Goal: Task Accomplishment & Management: Manage account settings

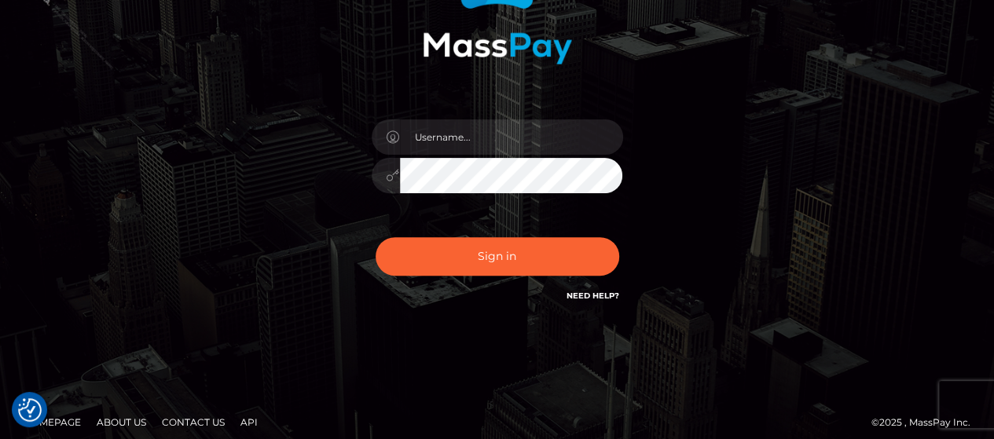
scroll to position [196, 0]
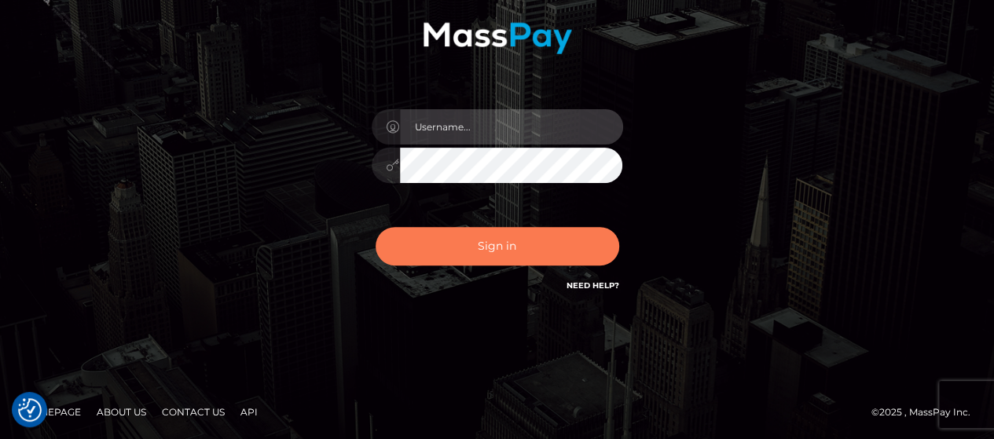
type input "[PERSON_NAME].Silversocial"
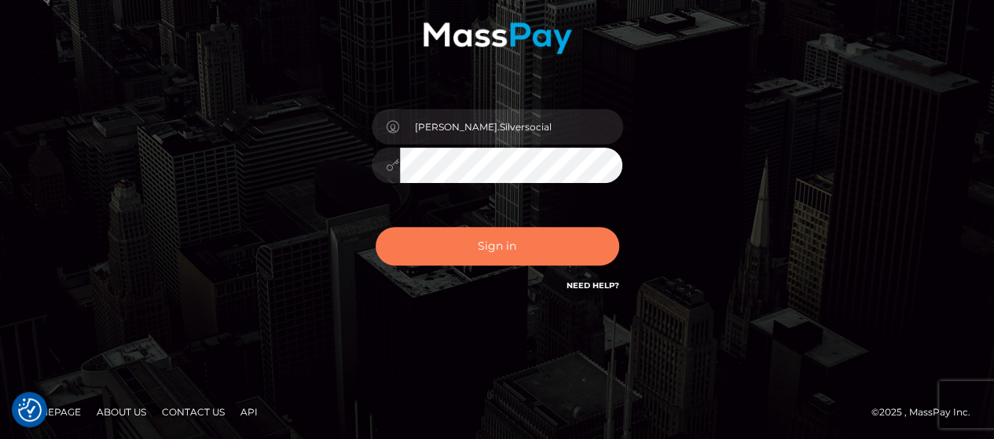
click at [499, 257] on button "Sign in" at bounding box center [498, 246] width 244 height 39
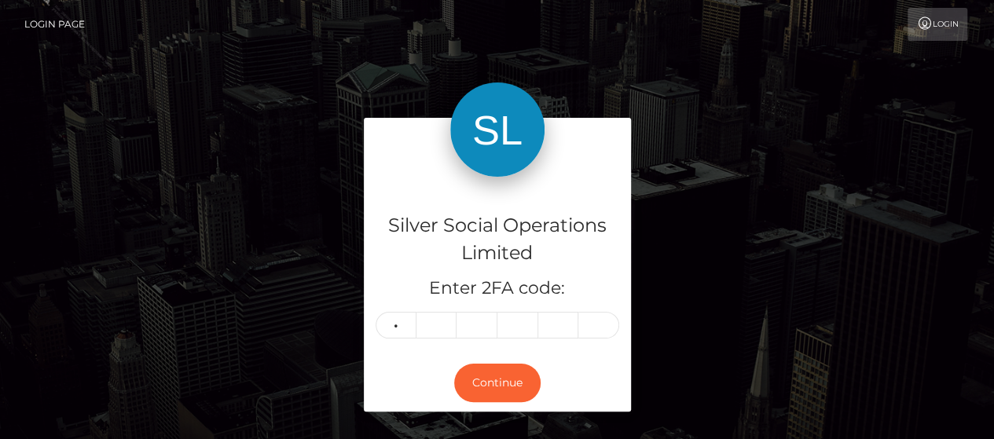
type input "3"
type input "7"
type input "9"
type input "7"
type input "4"
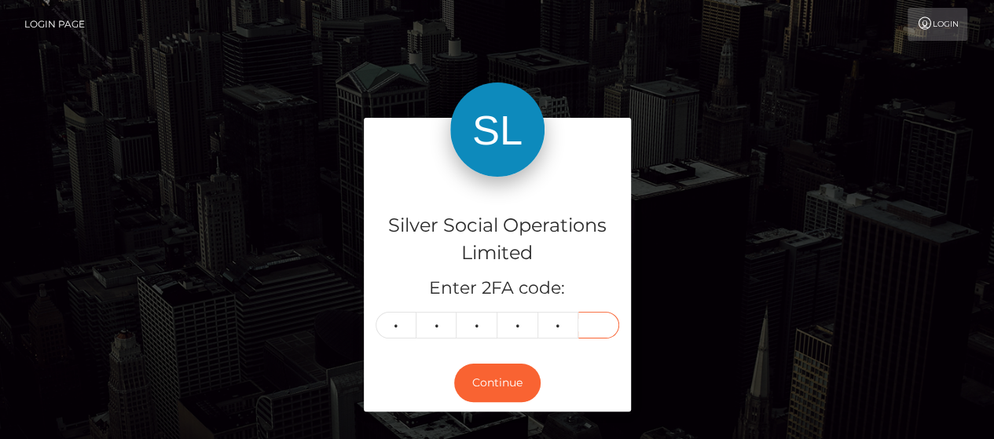
type input "9"
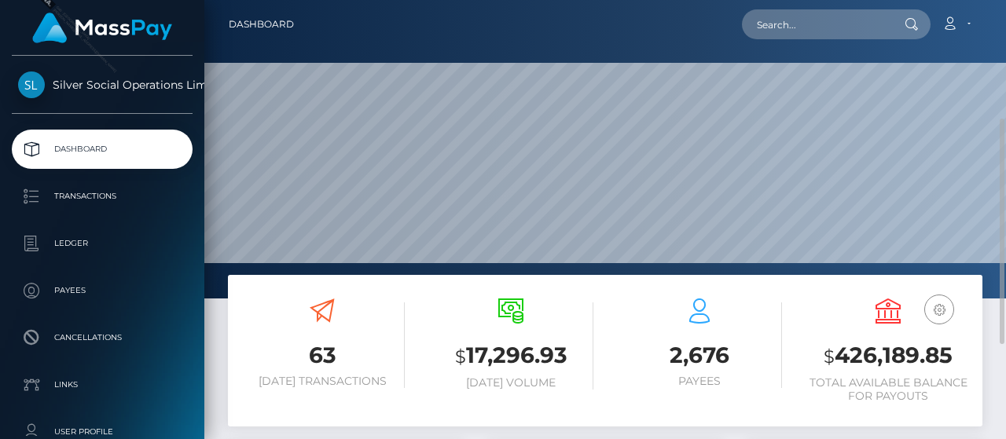
scroll to position [79, 0]
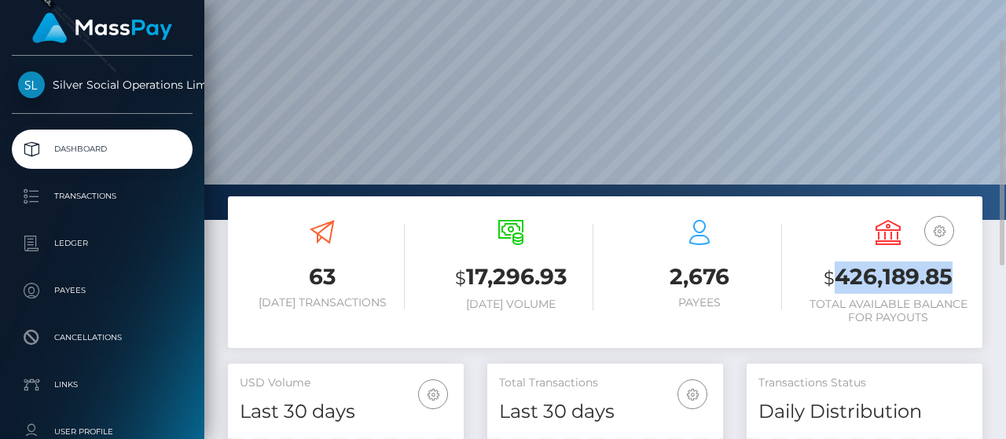
drag, startPoint x: 833, startPoint y: 279, endPoint x: 954, endPoint y: 280, distance: 121.0
click at [954, 280] on h3 "$ 426,189.85" at bounding box center [888, 278] width 165 height 32
copy h3 "426,189.85"
